Goal: Find specific page/section: Find specific page/section

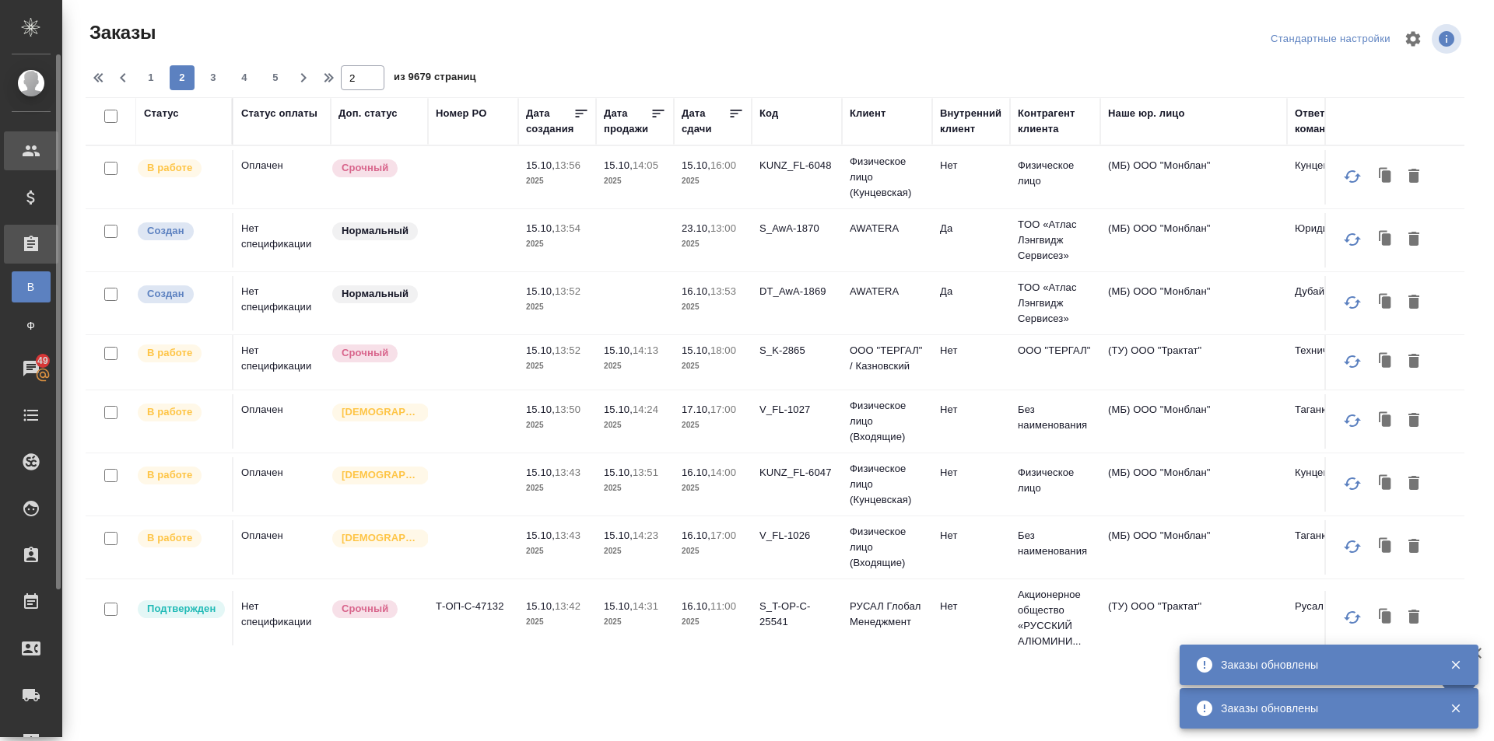
click at [26, 151] on div "Клиенты" at bounding box center [11, 150] width 39 height 23
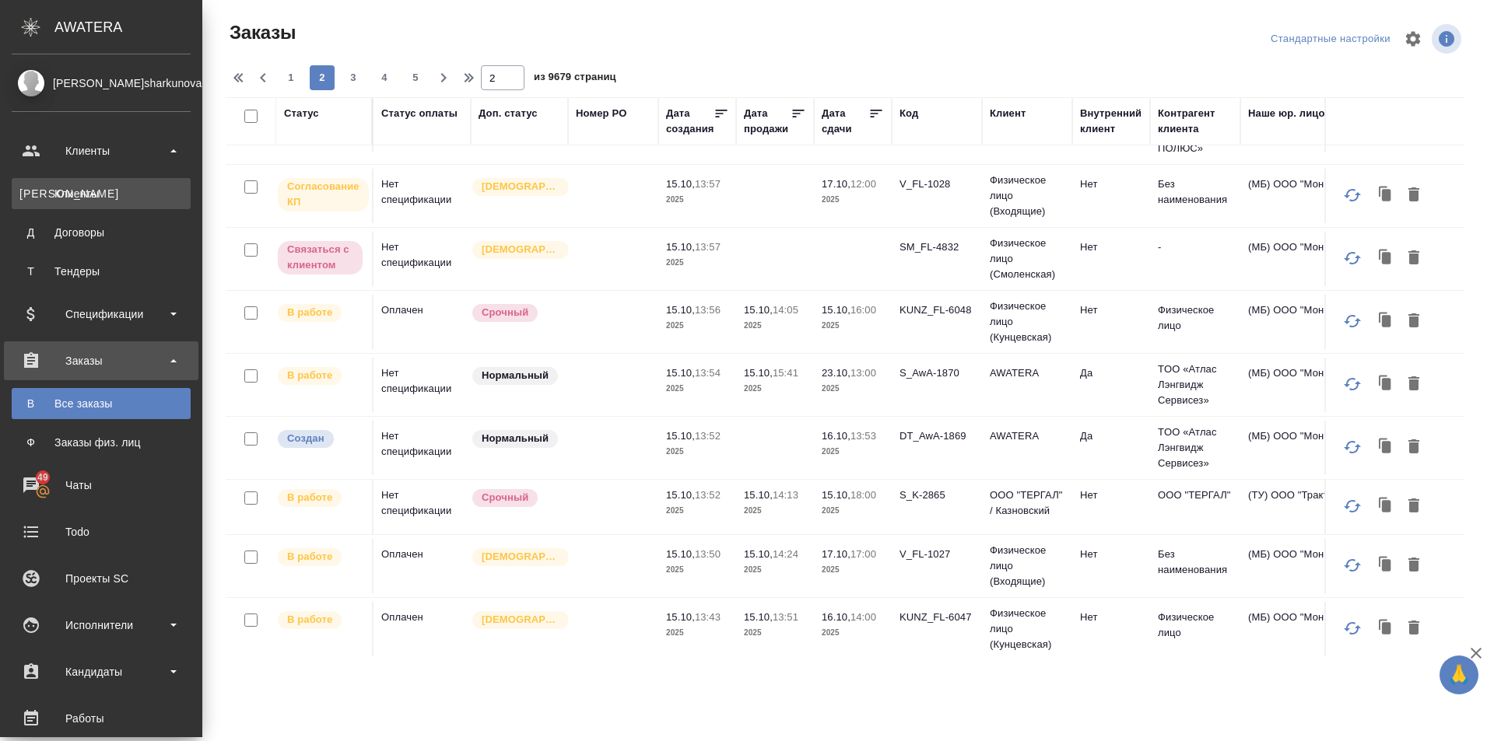
click at [110, 193] on div "Клиенты" at bounding box center [100, 194] width 163 height 16
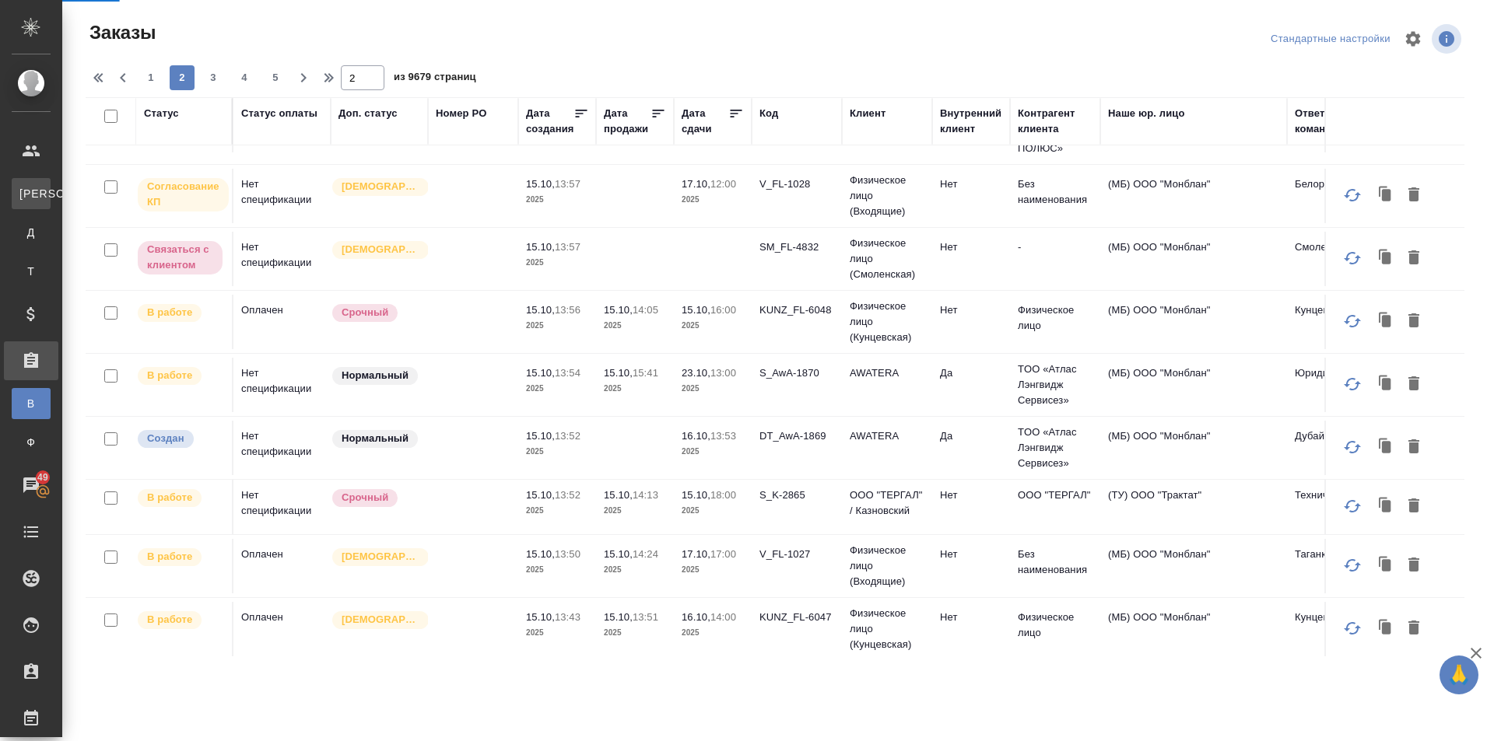
select select "RU"
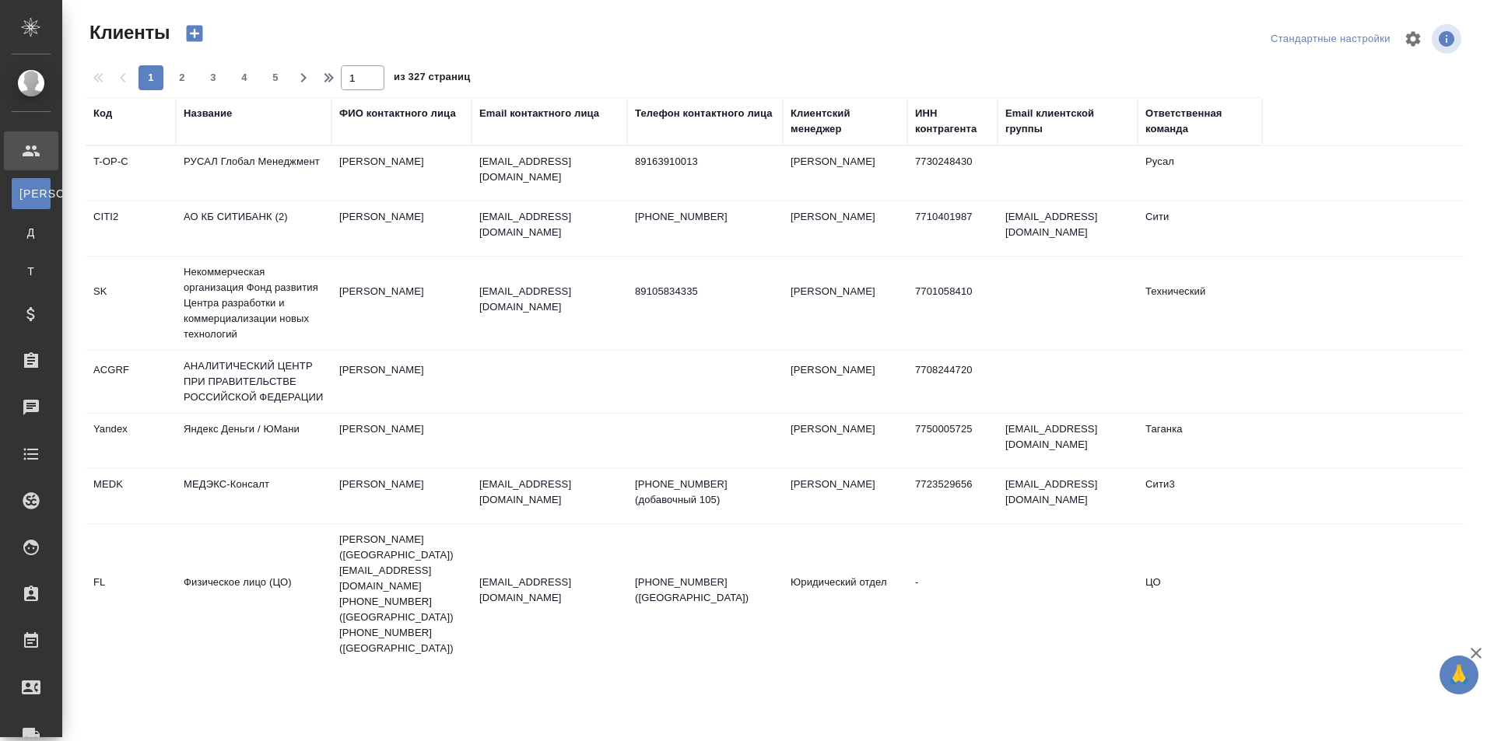
click at [214, 107] on div "Название" at bounding box center [208, 114] width 48 height 16
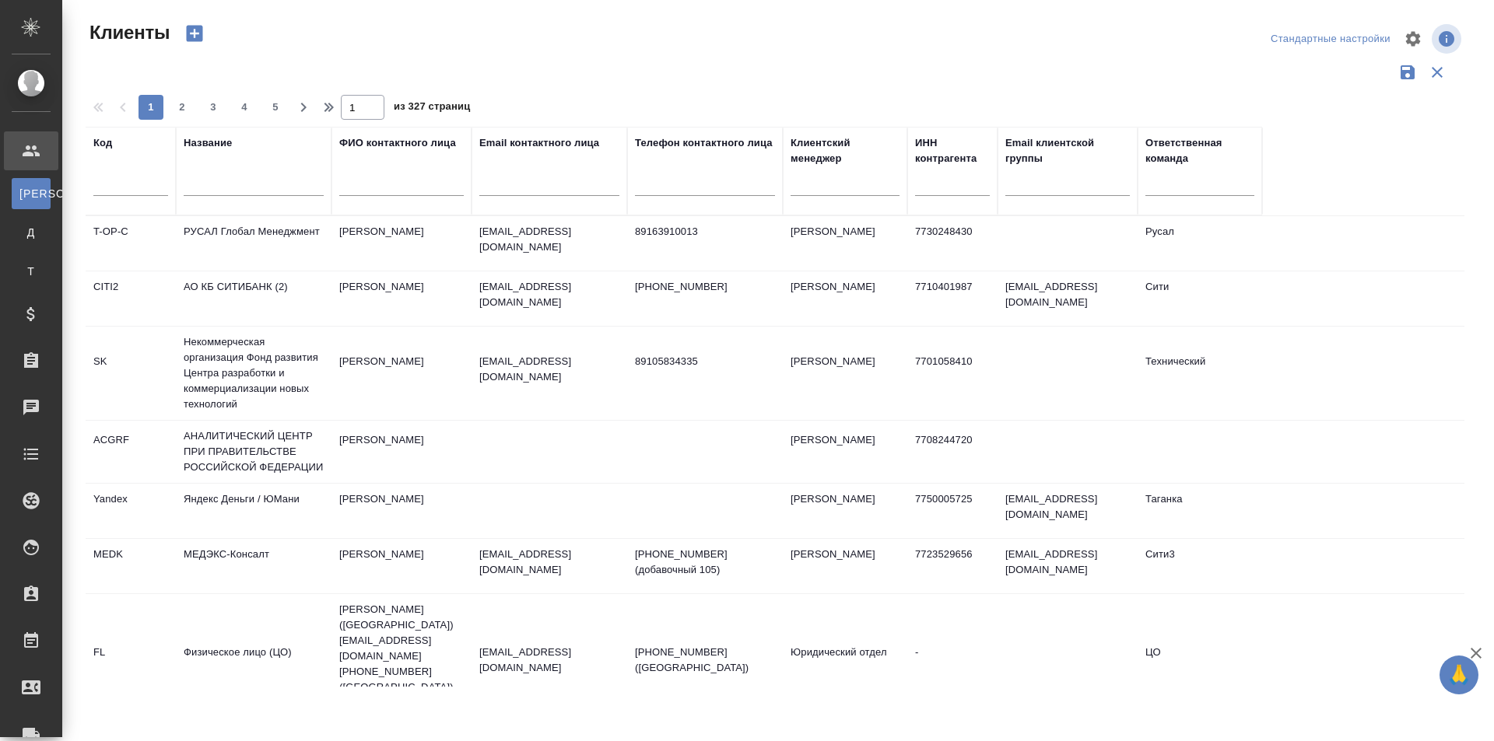
click at [216, 177] on input "text" at bounding box center [254, 186] width 140 height 19
type input "l"
type input "ж"
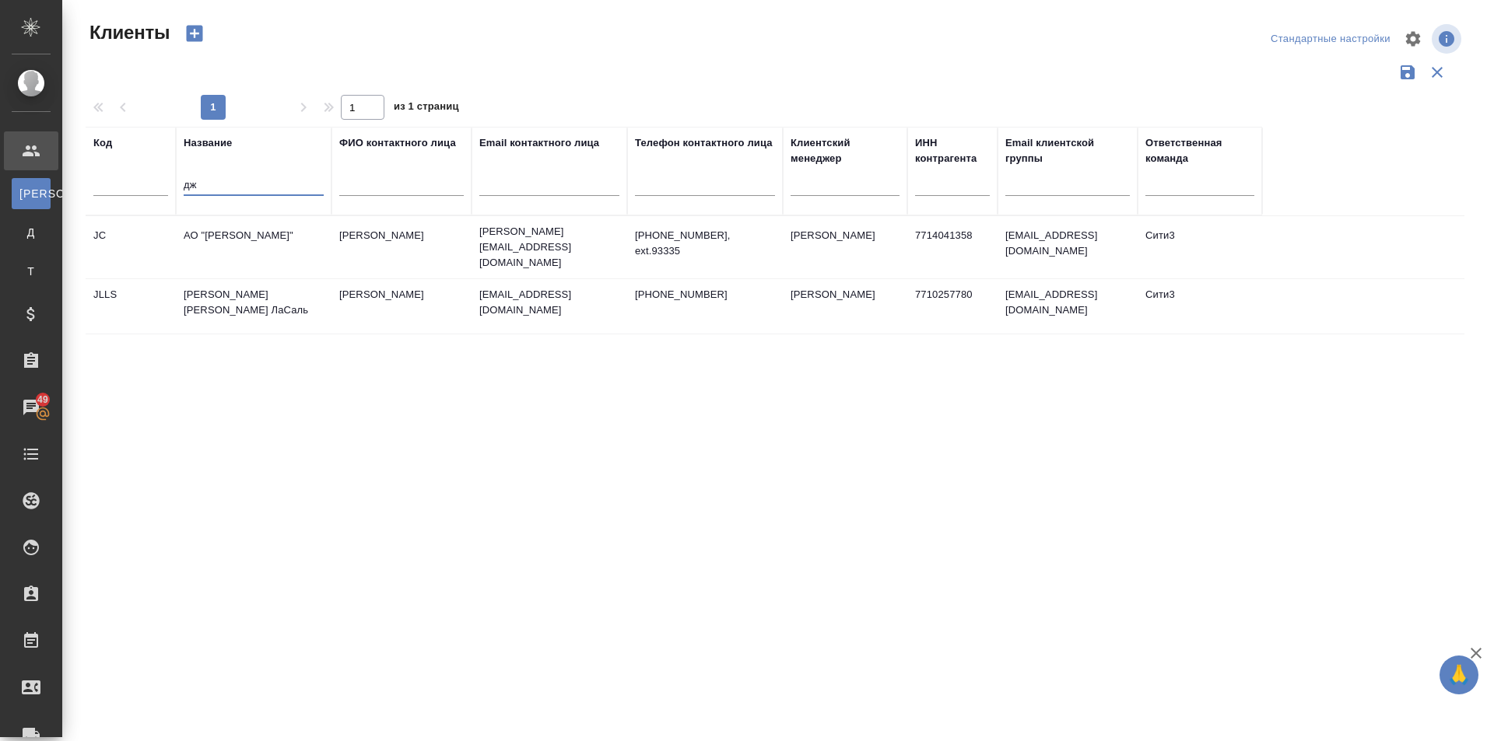
type input "д"
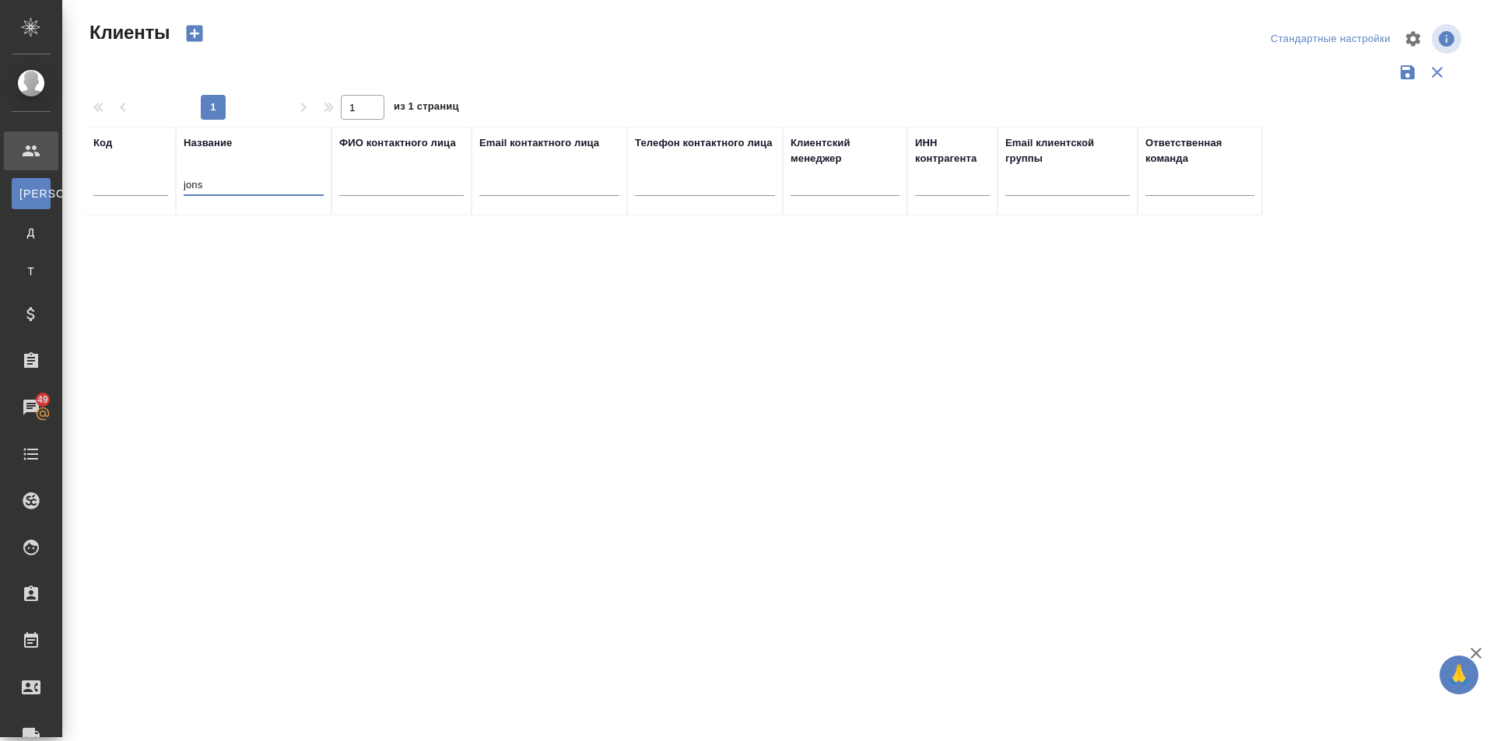
click at [185, 184] on input "jons" at bounding box center [254, 186] width 140 height 19
click at [189, 182] on input "jons" at bounding box center [254, 186] width 140 height 19
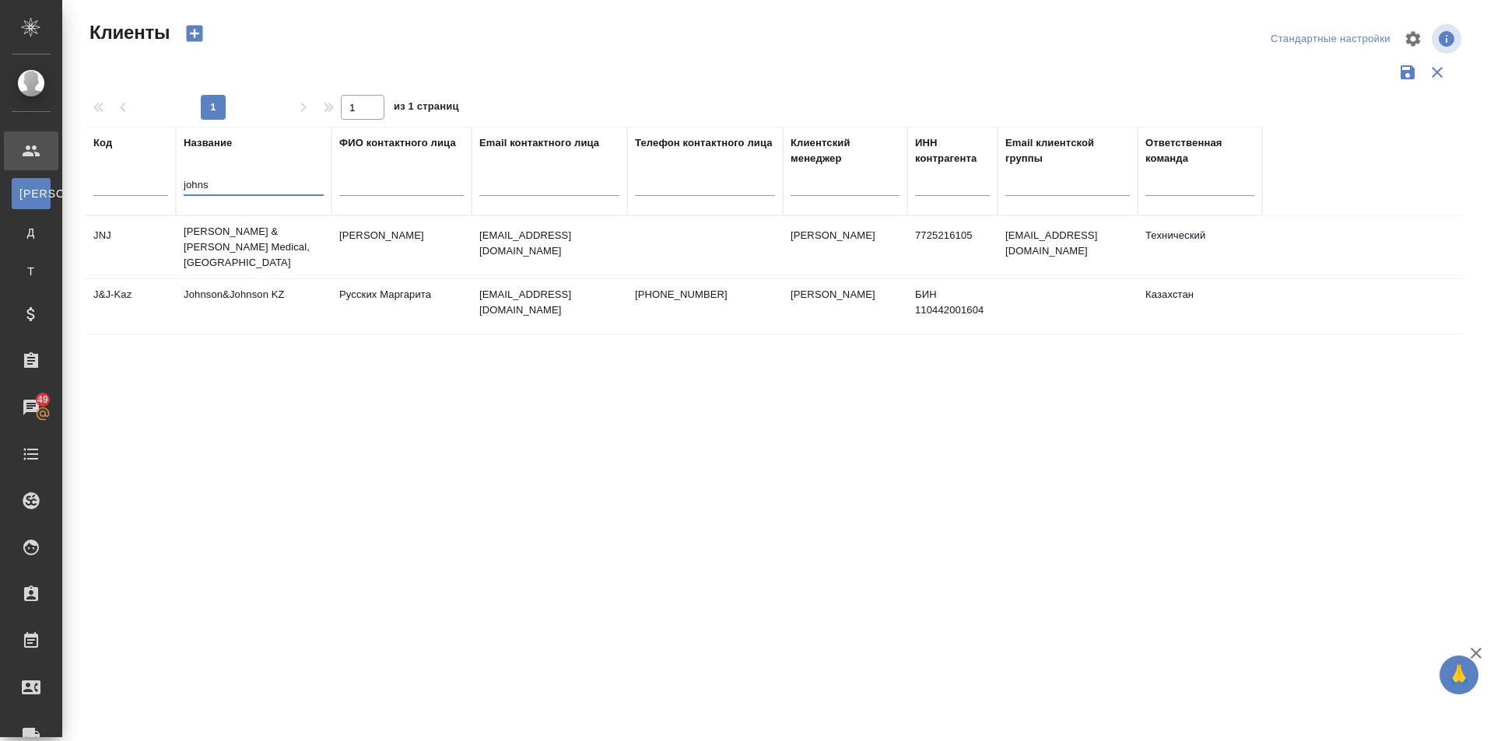
type input "johns"
click at [254, 228] on td "[PERSON_NAME] & [PERSON_NAME] Medical, [GEOGRAPHIC_DATA]" at bounding box center [254, 247] width 156 height 62
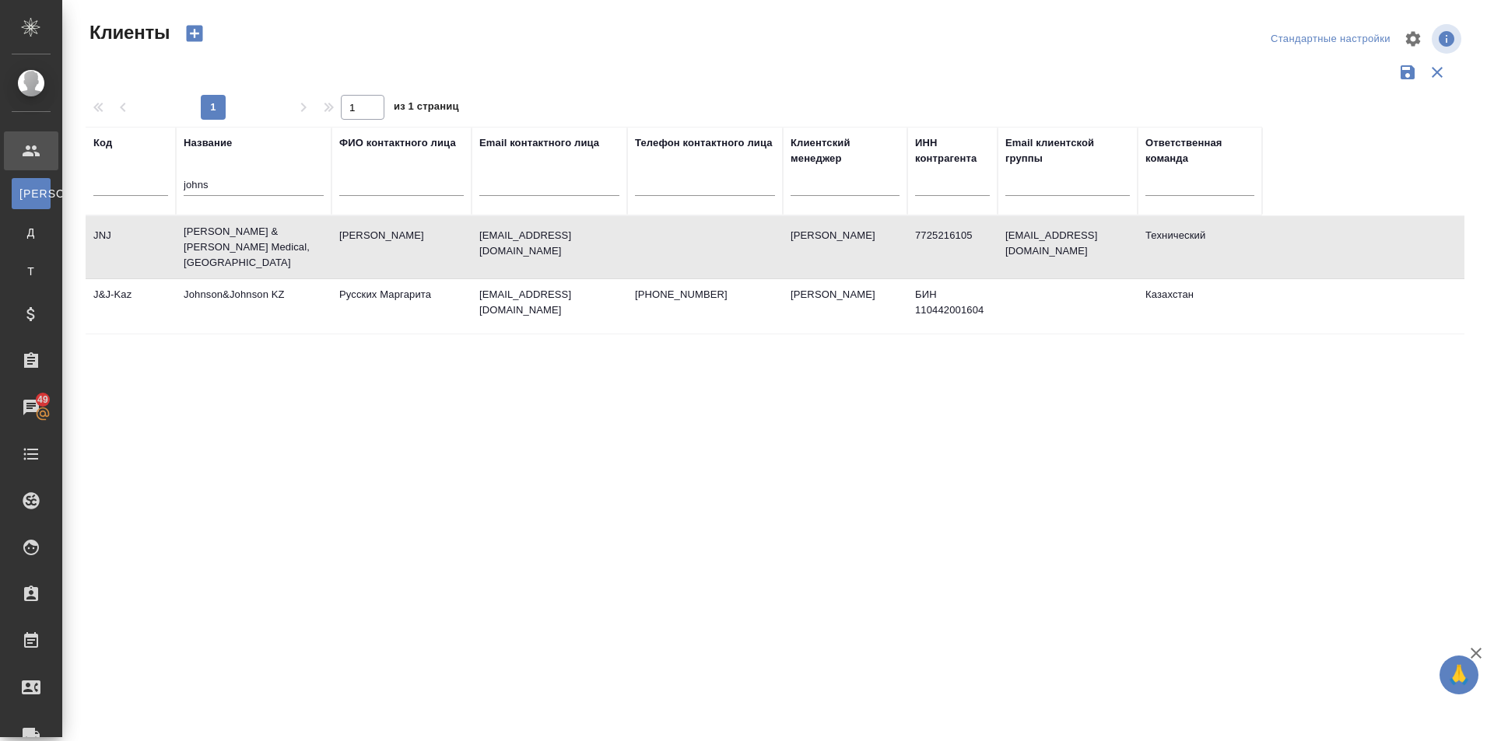
click at [254, 228] on td "[PERSON_NAME] & [PERSON_NAME] Medical, [GEOGRAPHIC_DATA]" at bounding box center [254, 247] width 156 height 62
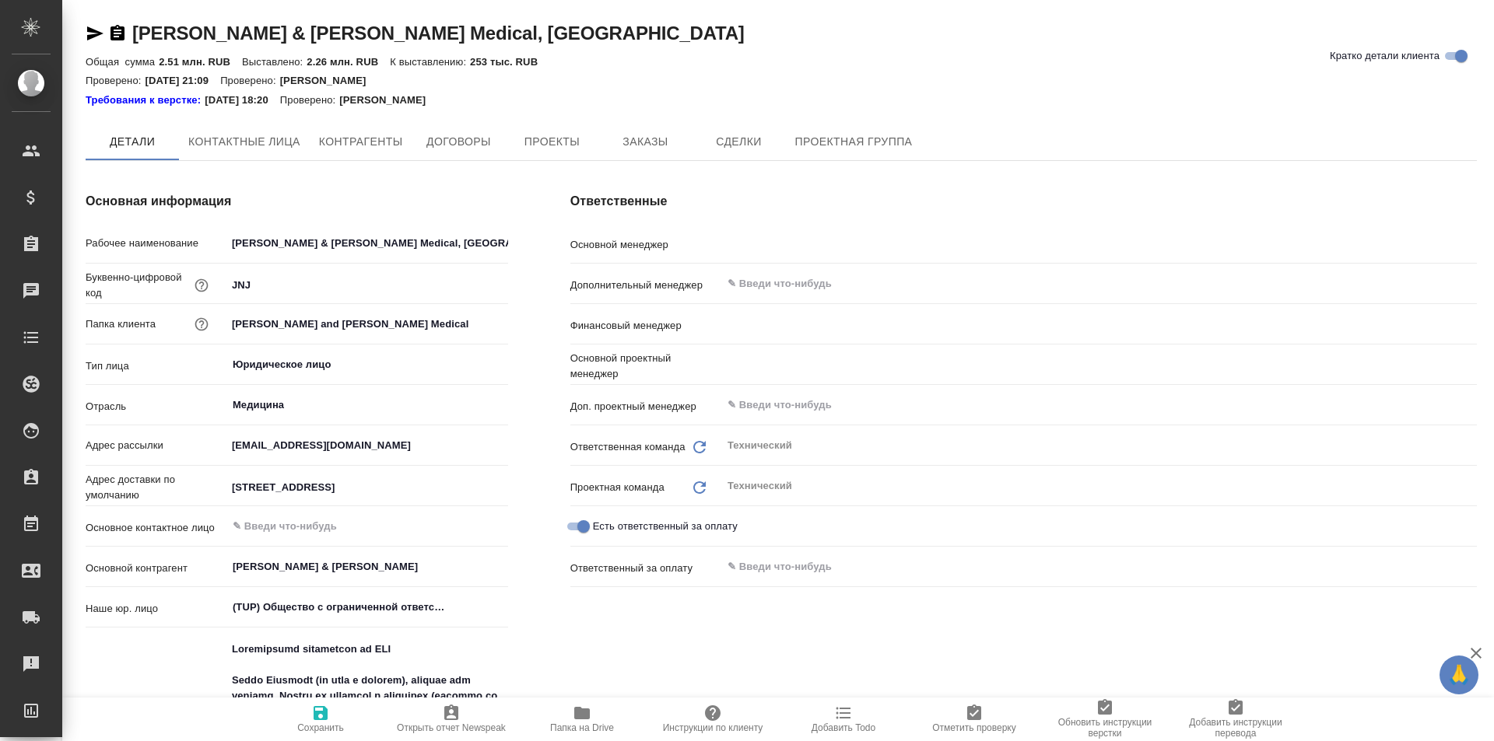
type textarea "x"
type input "[PERSON_NAME]"
type input "Романенко Руфина"
type textarea "x"
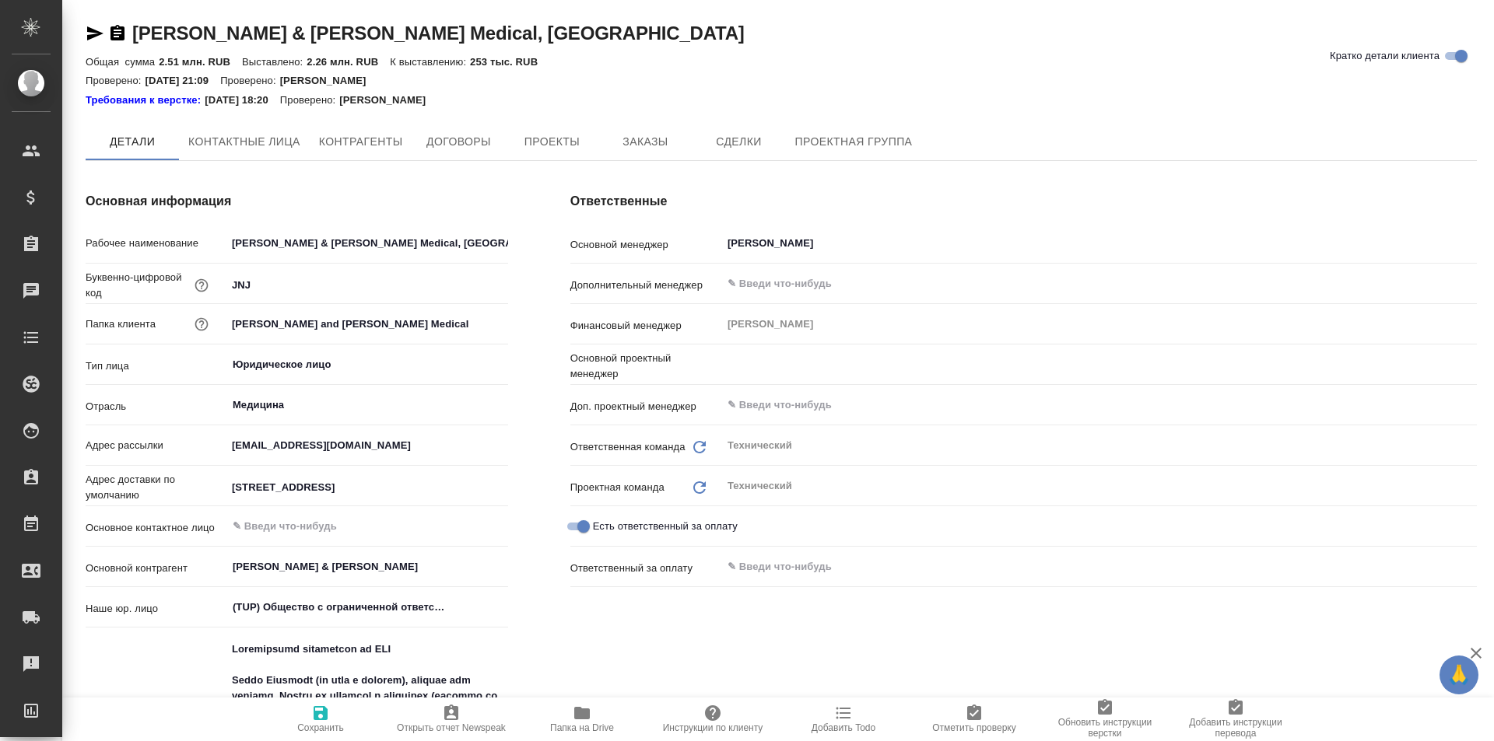
type textarea "x"
type input "[PERSON_NAME]"
type textarea "x"
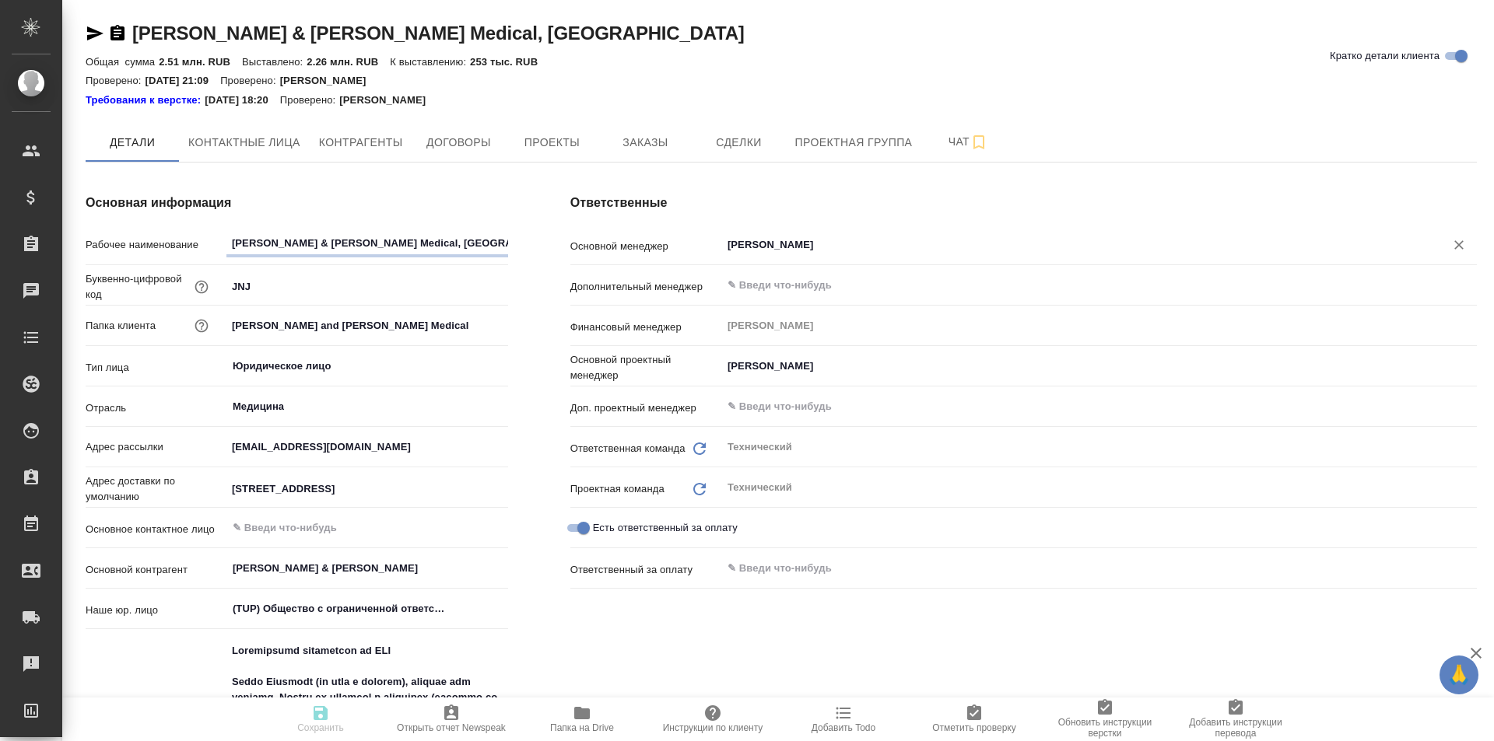
type textarea "x"
click at [592, 719] on span "Папка на Drive" at bounding box center [582, 719] width 112 height 30
type textarea "x"
click at [499, 133] on button "Договоры" at bounding box center [458, 142] width 93 height 39
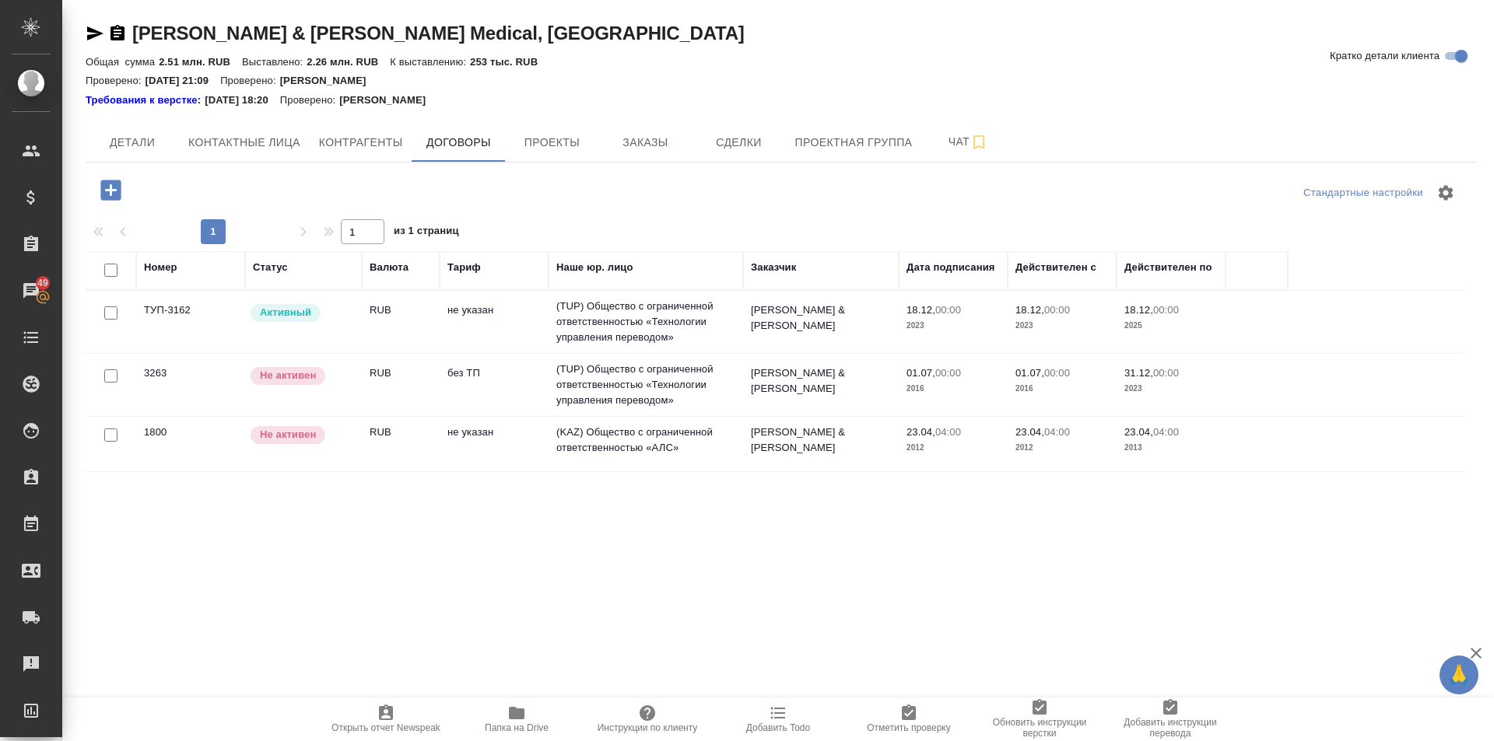
click at [518, 720] on icon "button" at bounding box center [517, 713] width 16 height 12
